Goal: Task Accomplishment & Management: Complete application form

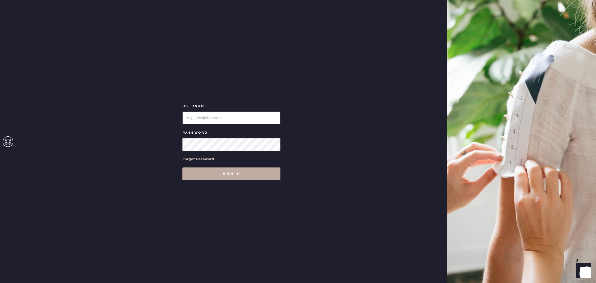
type input "reformationcherrycreek"
click at [249, 176] on button "Sign in" at bounding box center [231, 173] width 98 height 13
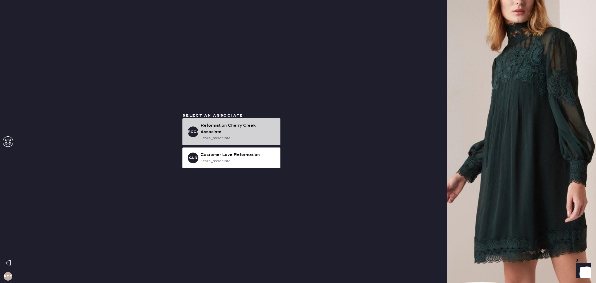
click at [258, 137] on div "store_associate" at bounding box center [238, 138] width 76 height 6
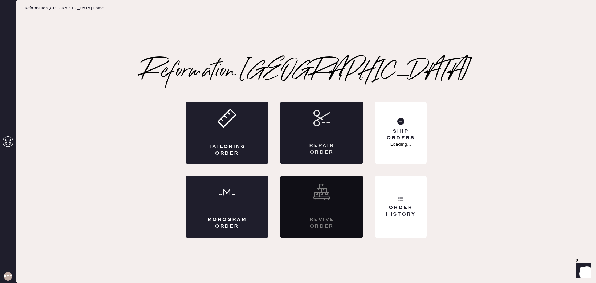
click at [335, 138] on div "Repair Order" at bounding box center [321, 133] width 83 height 62
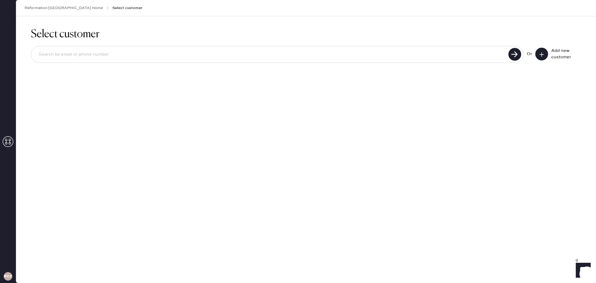
click at [211, 50] on input at bounding box center [270, 54] width 472 height 12
type input "[PERSON_NAME]"
click at [515, 56] on use at bounding box center [514, 54] width 13 height 13
click at [326, 63] on div "[PERSON_NAME] Or Add new customer" at bounding box center [306, 55] width 550 height 28
click at [322, 55] on input "[PERSON_NAME]" at bounding box center [270, 54] width 472 height 12
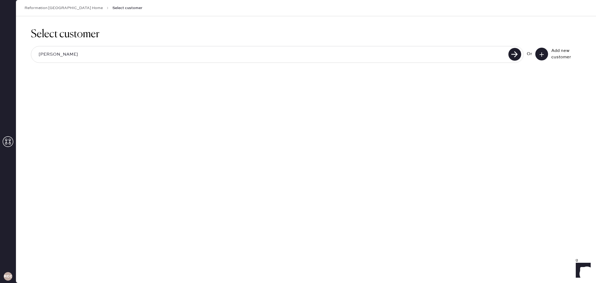
drag, startPoint x: 88, startPoint y: 56, endPoint x: 15, endPoint y: 52, distance: 73.0
click at [15, 52] on div "RCCA Reformation [GEOGRAPHIC_DATA] Home Select customer Select customer [PERSON…" at bounding box center [298, 141] width 596 height 283
type input "[PERSON_NAME]"
click at [543, 57] on button at bounding box center [541, 54] width 13 height 13
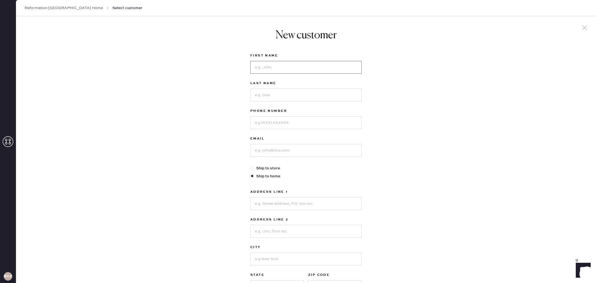
click at [352, 71] on input at bounding box center [305, 67] width 111 height 13
type input "[PERSON_NAME]"
type input "Wolf"
type input "6024596581"
click at [326, 146] on input at bounding box center [305, 150] width 111 height 13
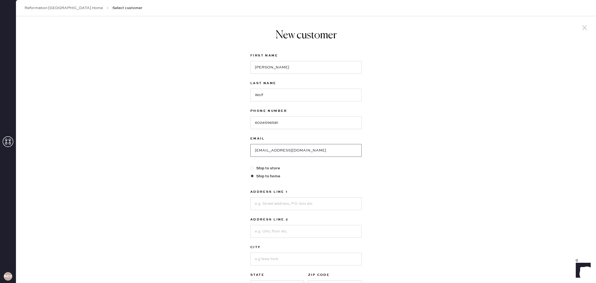
type input "[EMAIL_ADDRESS][DOMAIN_NAME]"
click at [317, 198] on input at bounding box center [305, 203] width 111 height 13
type input "[STREET_ADDRESS][US_STATE]"
click at [314, 232] on input at bounding box center [305, 231] width 111 height 13
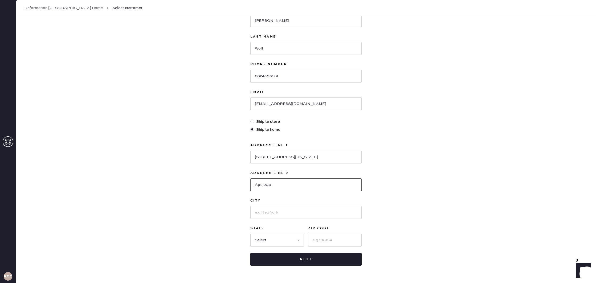
scroll to position [51, 0]
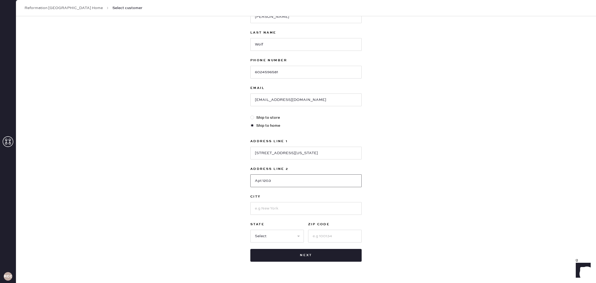
type input "Apt 1203"
drag, startPoint x: 293, startPoint y: 194, endPoint x: 294, endPoint y: 202, distance: 8.0
click at [293, 195] on label "City" at bounding box center [305, 196] width 111 height 6
click at [294, 205] on input at bounding box center [305, 208] width 111 height 13
type input "[GEOGRAPHIC_DATA]"
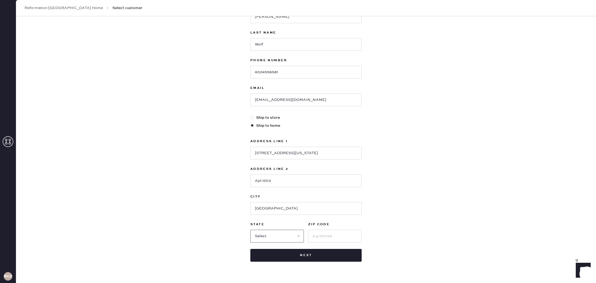
click at [294, 233] on select "Select AK AL AR AZ CA CO CT [GEOGRAPHIC_DATA] DE FL [GEOGRAPHIC_DATA] HI [GEOGR…" at bounding box center [276, 236] width 53 height 13
select select "CO"
click at [250, 230] on select "Select AK AL AR AZ CA CO CT [GEOGRAPHIC_DATA] DE FL [GEOGRAPHIC_DATA] HI [GEOGR…" at bounding box center [276, 236] width 53 height 13
click at [323, 237] on input at bounding box center [334, 236] width 53 height 13
type input "80203"
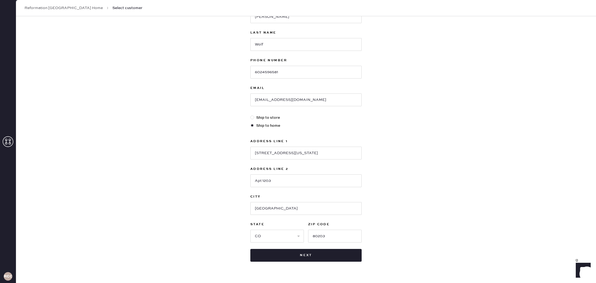
click at [433, 227] on div "New customer First Name [PERSON_NAME] Last Name [PERSON_NAME] Phone Number [PHO…" at bounding box center [306, 131] width 580 height 330
click at [350, 251] on button "Next" at bounding box center [305, 255] width 111 height 13
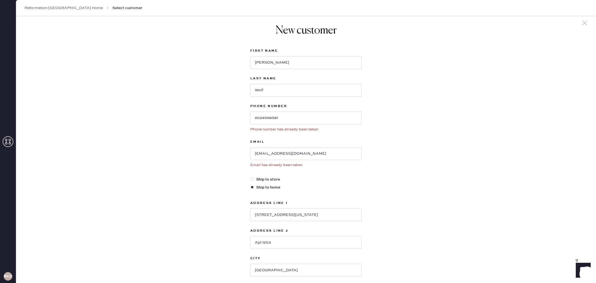
scroll to position [0, 0]
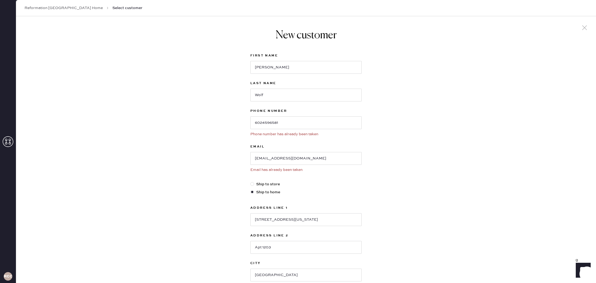
click at [584, 28] on icon at bounding box center [584, 28] width 8 height 8
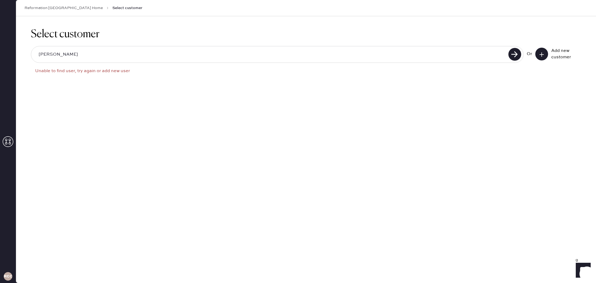
click at [210, 51] on input "[PERSON_NAME]" at bounding box center [270, 54] width 472 height 12
click at [209, 51] on input "[PERSON_NAME]" at bounding box center [270, 54] width 472 height 12
drag, startPoint x: 212, startPoint y: 54, endPoint x: 204, endPoint y: 54, distance: 8.0
click at [204, 54] on input "[PERSON_NAME]" at bounding box center [270, 54] width 472 height 12
type input "p"
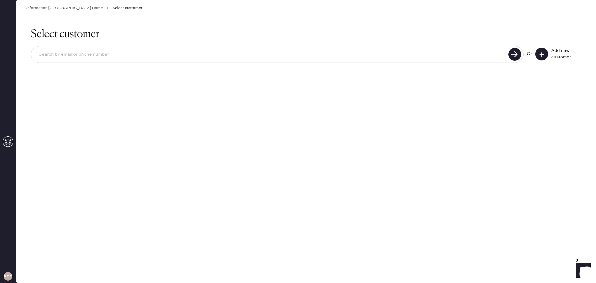
click at [339, 58] on input at bounding box center [270, 54] width 472 height 12
type input "6024596581"
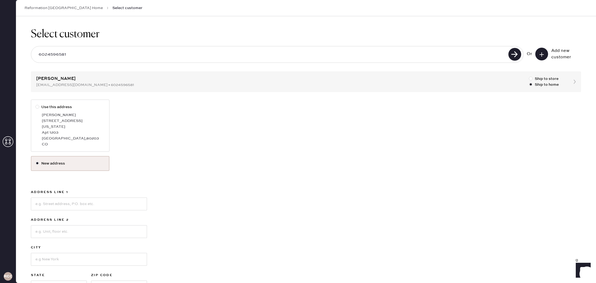
click at [45, 141] on div "CO" at bounding box center [73, 144] width 63 height 6
click at [36, 104] on input "Use this address" at bounding box center [35, 104] width 0 height 0
radio input "true"
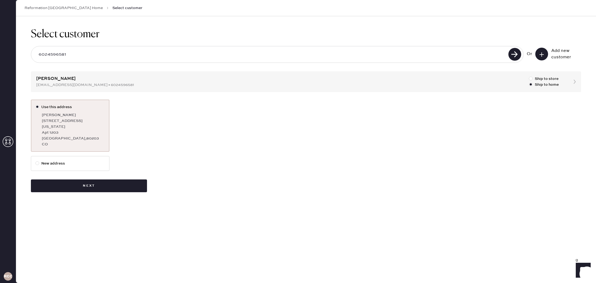
click at [98, 186] on div "Select customer 6024596581 Or Add new customer [PERSON_NAME] [EMAIL_ADDRESS][DO…" at bounding box center [306, 110] width 580 height 188
click at [94, 182] on button "Next" at bounding box center [89, 185] width 116 height 13
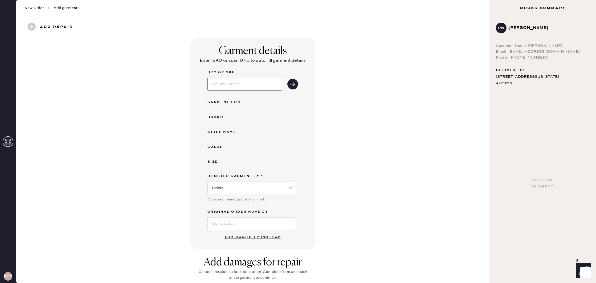
click at [274, 86] on input at bounding box center [244, 84] width 75 height 13
click at [253, 238] on button "Add manually instead" at bounding box center [252, 237] width 63 height 11
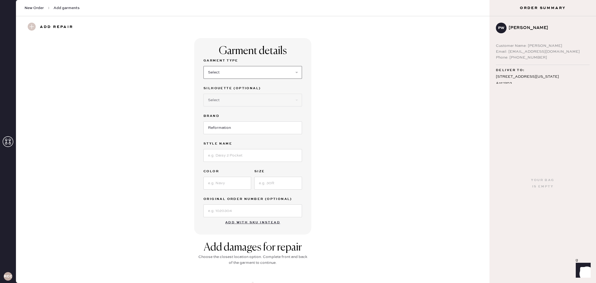
click at [246, 67] on select "Select Basic Skirt Jeans Leggings Pants Shorts Basic Sleeved Dress Basic Sleeve…" at bounding box center [252, 72] width 98 height 13
select select "14"
click at [203, 66] on select "Select Basic Skirt Jeans Leggings Pants Shorts Basic Sleeved Dress Basic Sleeve…" at bounding box center [252, 72] width 98 height 13
click at [248, 161] on input at bounding box center [252, 155] width 98 height 13
type input "[PERSON_NAME] Top"
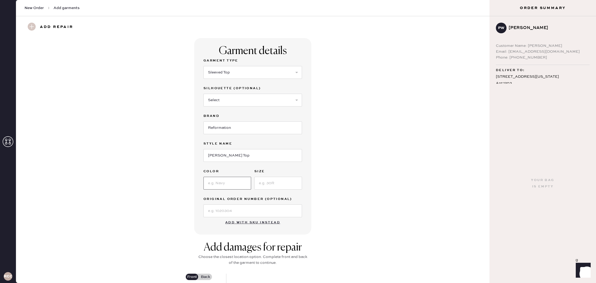
click at [239, 181] on input at bounding box center [227, 183] width 48 height 13
type input "S"
type input "Rock"
click at [291, 185] on input at bounding box center [278, 183] width 48 height 13
type input "XS"
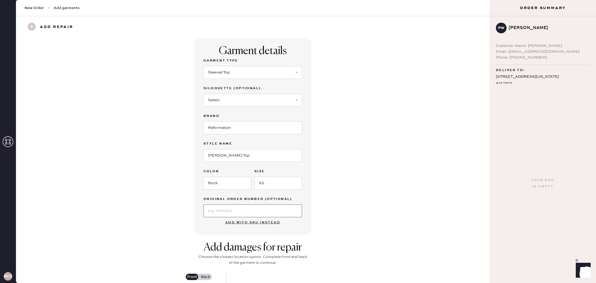
click at [282, 206] on input at bounding box center [252, 210] width 98 height 13
click at [346, 201] on div "Garment details Garment Type Select Basic Skirt Jeans Leggings Pants Shorts Bas…" at bounding box center [253, 136] width 454 height 196
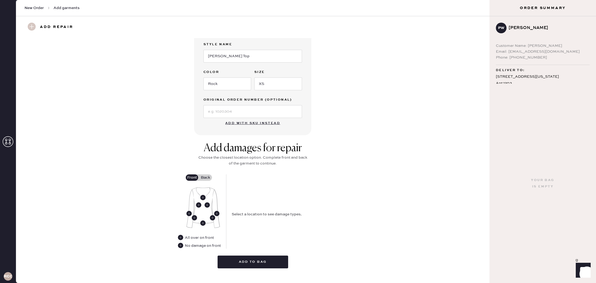
scroll to position [108, 0]
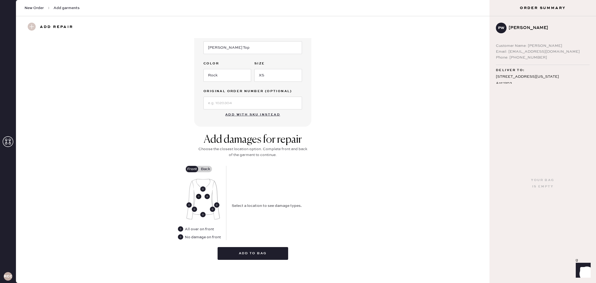
click at [196, 196] on use at bounding box center [198, 196] width 5 height 5
click at [301, 190] on button "Seam Rip" at bounding box center [308, 190] width 27 height 6
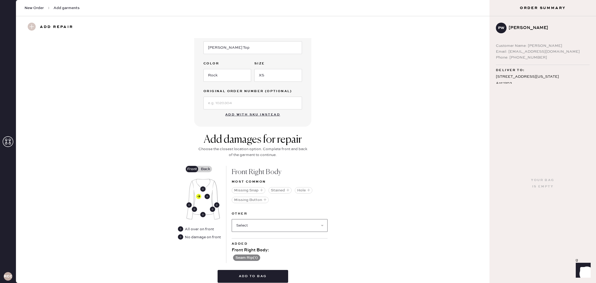
click at [258, 227] on select "Select Broken / Ripped Hem Broken Beads Broken Belt Loop Broken Button Broken C…" at bounding box center [280, 225] width 96 height 13
click at [232, 219] on select "Select Broken / Ripped Hem Broken Beads Broken Belt Loop Broken Button Broken C…" at bounding box center [280, 225] width 96 height 13
click at [302, 190] on button "Hole" at bounding box center [304, 190] width 18 height 6
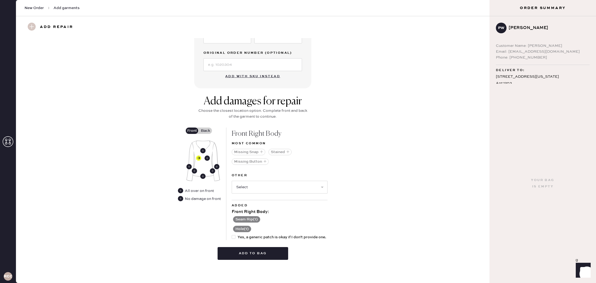
click at [206, 133] on label "Back" at bounding box center [205, 130] width 13 height 6
click at [205, 131] on input "Back" at bounding box center [205, 131] width 0 height 0
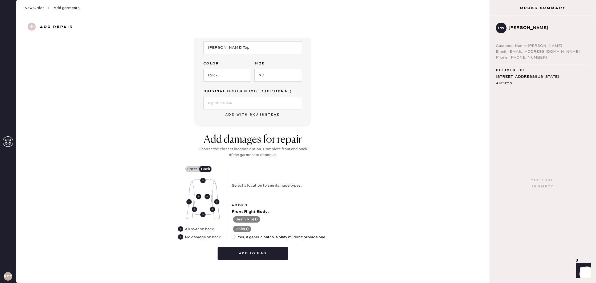
click at [198, 198] on use at bounding box center [198, 196] width 5 height 5
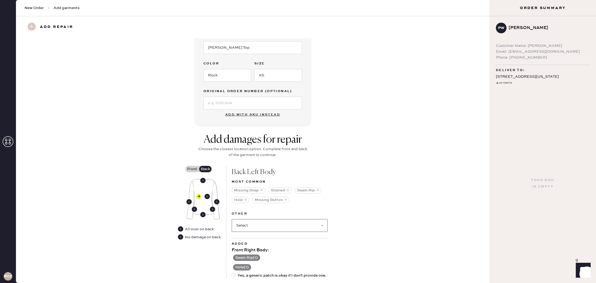
click at [255, 221] on select "Select Broken / Ripped Hem Broken Beads Broken Belt Loop Broken Button Broken C…" at bounding box center [280, 225] width 96 height 13
click at [242, 198] on button "Hole" at bounding box center [241, 200] width 18 height 6
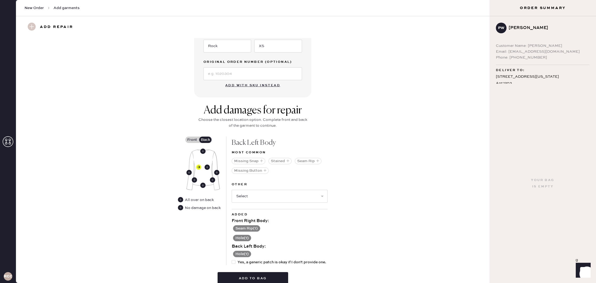
scroll to position [162, 0]
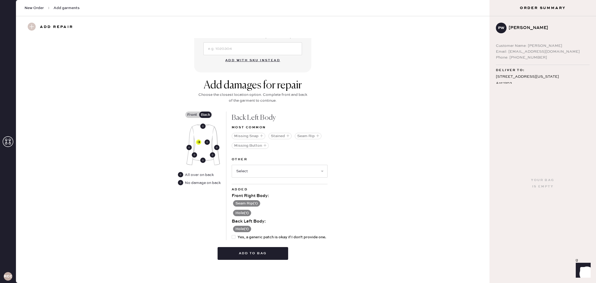
click at [233, 237] on div at bounding box center [234, 237] width 4 height 4
click at [232, 234] on input "Yes, a generic patch is okay if I don't provide one." at bounding box center [232, 234] width 0 height 0
checkbox input "true"
click at [252, 255] on button "Add to bag" at bounding box center [252, 253] width 71 height 13
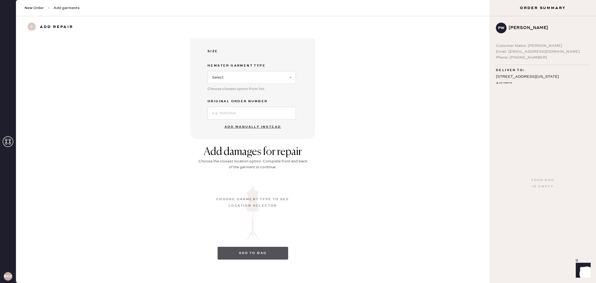
scroll to position [110, 0]
click at [266, 84] on select "Select Basic Skirt Jeans Leggings Pants Shorts Basic Sleeved Dress Basic Sleeve…" at bounding box center [251, 77] width 88 height 13
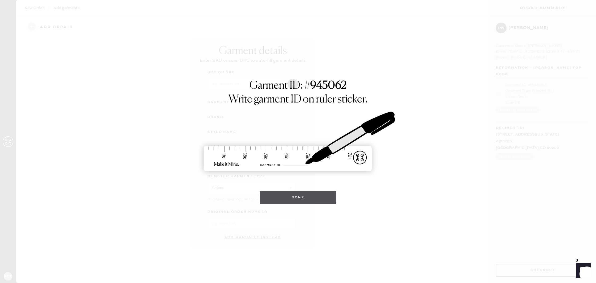
click at [295, 201] on button "Done" at bounding box center [297, 197] width 77 height 13
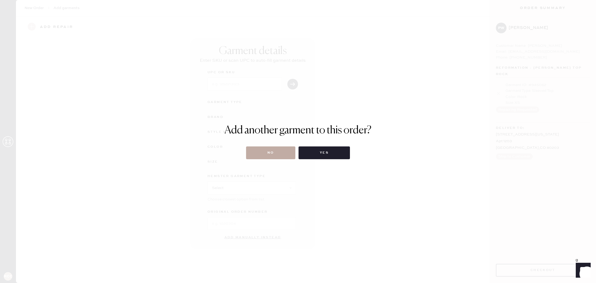
click at [272, 154] on button "No" at bounding box center [270, 152] width 49 height 13
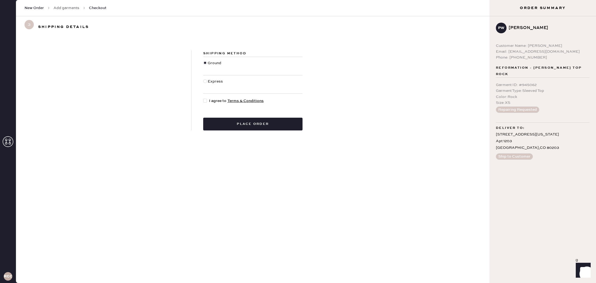
click at [205, 100] on div at bounding box center [205, 101] width 4 height 4
click at [203, 98] on input "I agree to Terms & Conditions" at bounding box center [203, 98] width 0 height 0
checkbox input "true"
click at [265, 127] on button "Place order" at bounding box center [252, 124] width 99 height 13
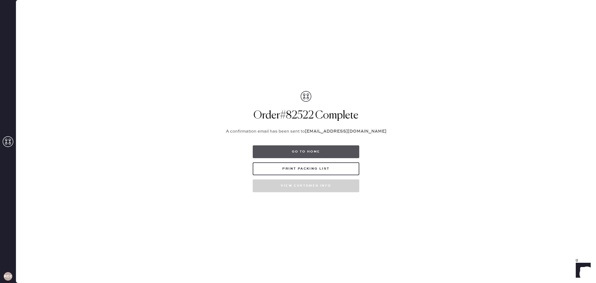
click at [296, 151] on button "Go to home" at bounding box center [306, 151] width 106 height 13
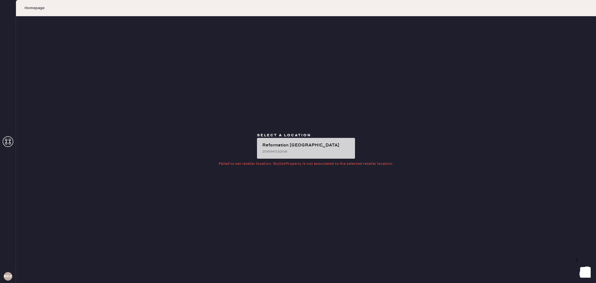
click at [305, 144] on div "Reformation [GEOGRAPHIC_DATA]" at bounding box center [306, 145] width 88 height 6
click at [304, 148] on div "Reformation [GEOGRAPHIC_DATA]" at bounding box center [306, 145] width 88 height 6
